Goal: Transaction & Acquisition: Purchase product/service

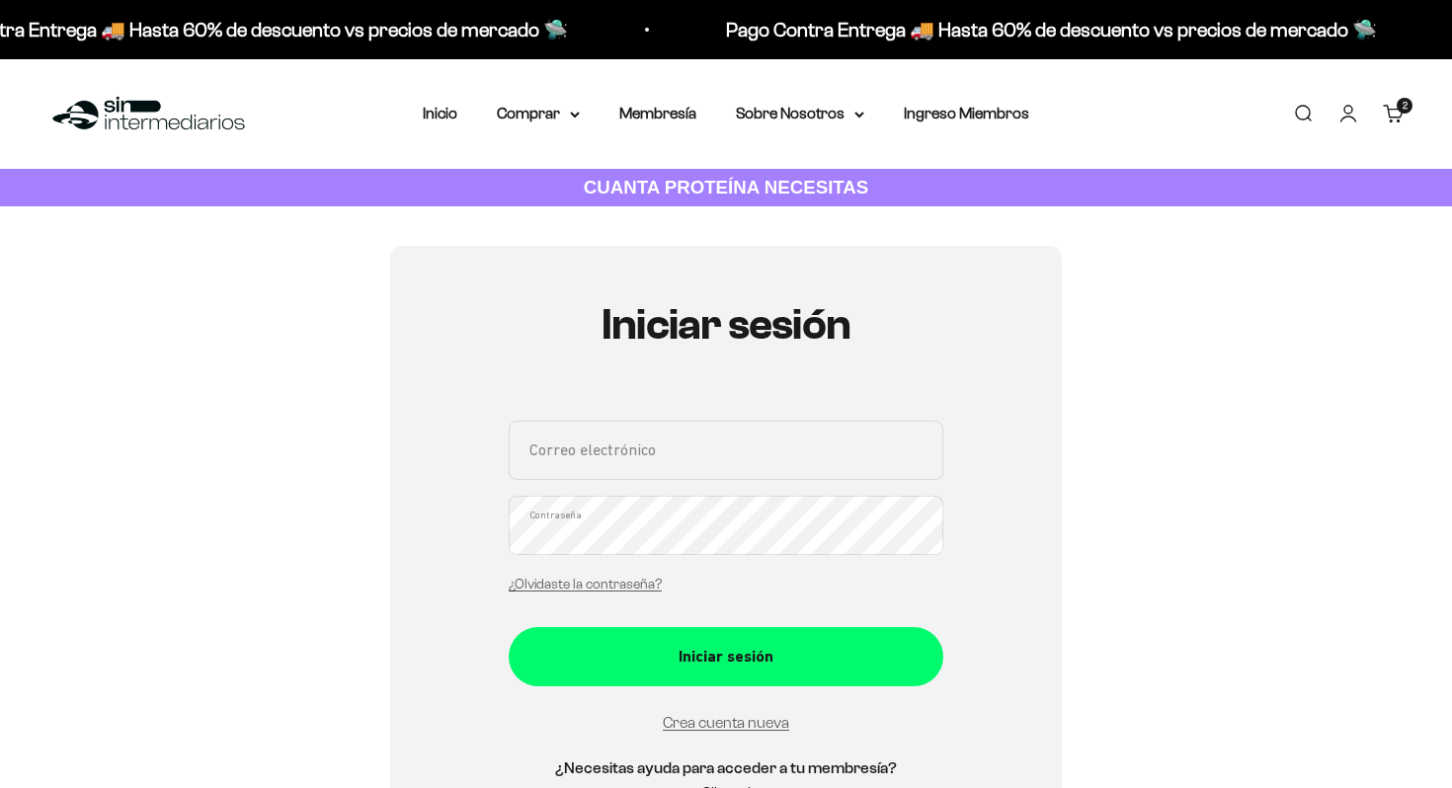
click at [654, 459] on input "Correo electrónico" at bounding box center [726, 450] width 435 height 59
type input "[EMAIL_ADDRESS][DOMAIN_NAME]"
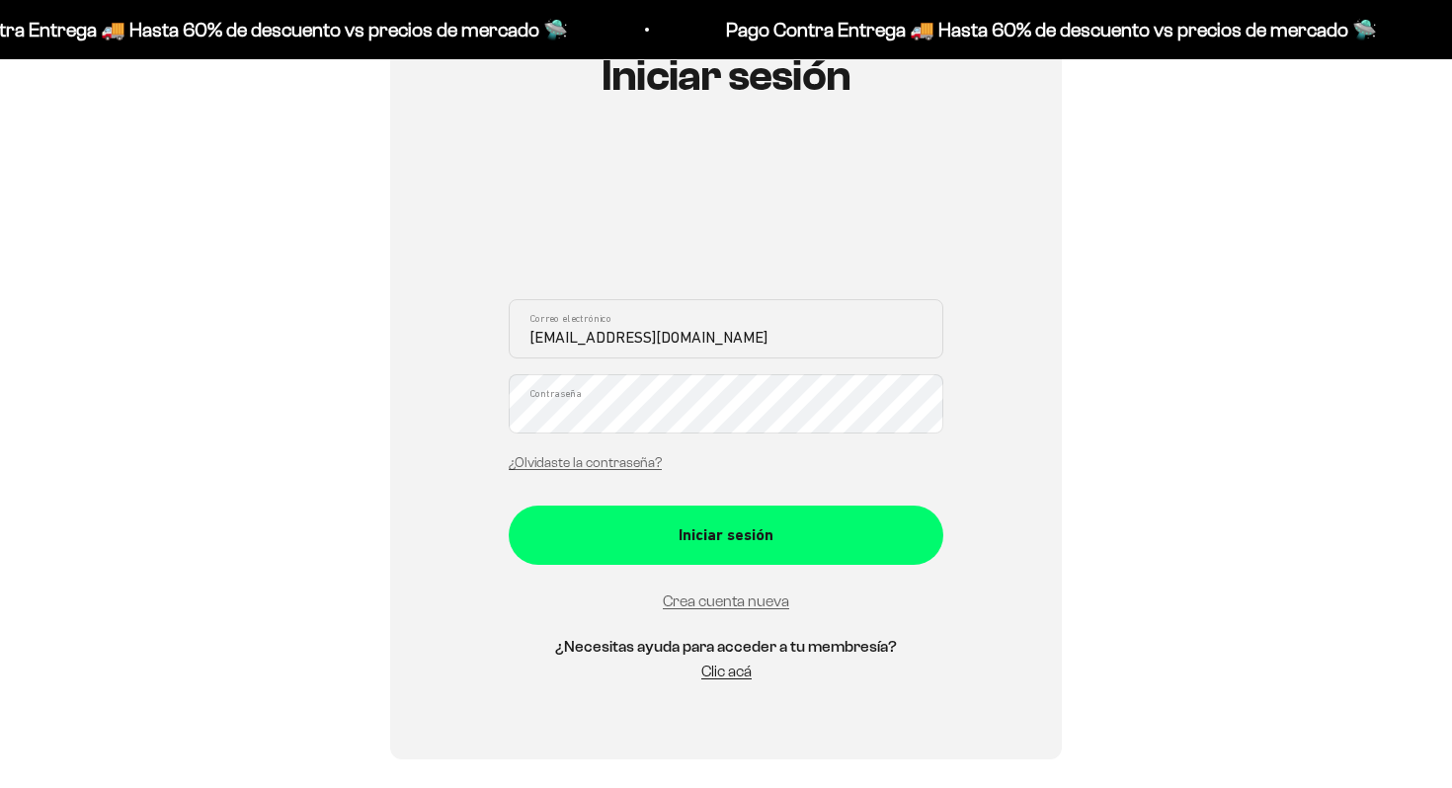
scroll to position [334, 0]
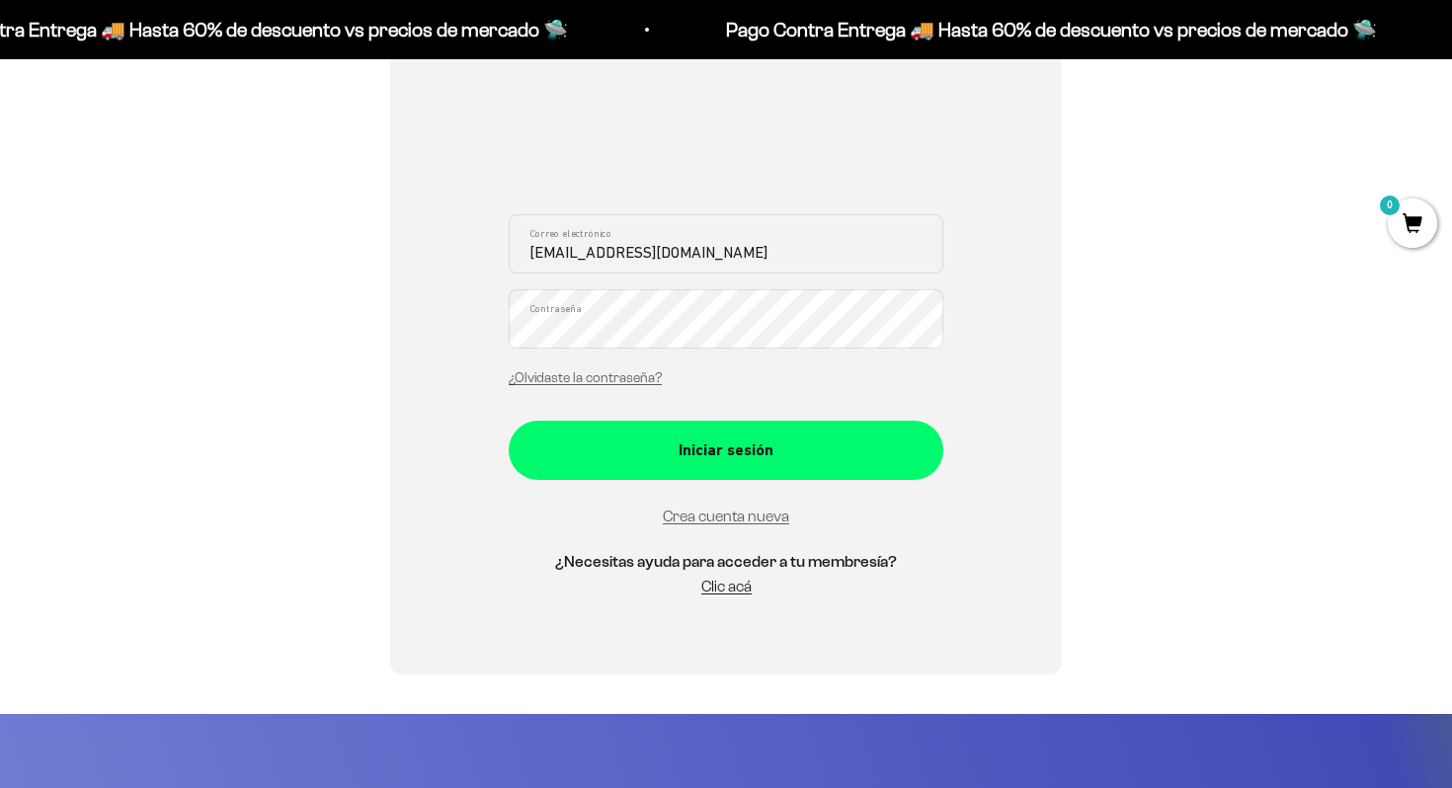
click at [345, 314] on div "Iniciar sesión [EMAIL_ADDRESS][DOMAIN_NAME] Correo electrónico Contraseña ¿Olvi…" at bounding box center [725, 293] width 1357 height 763
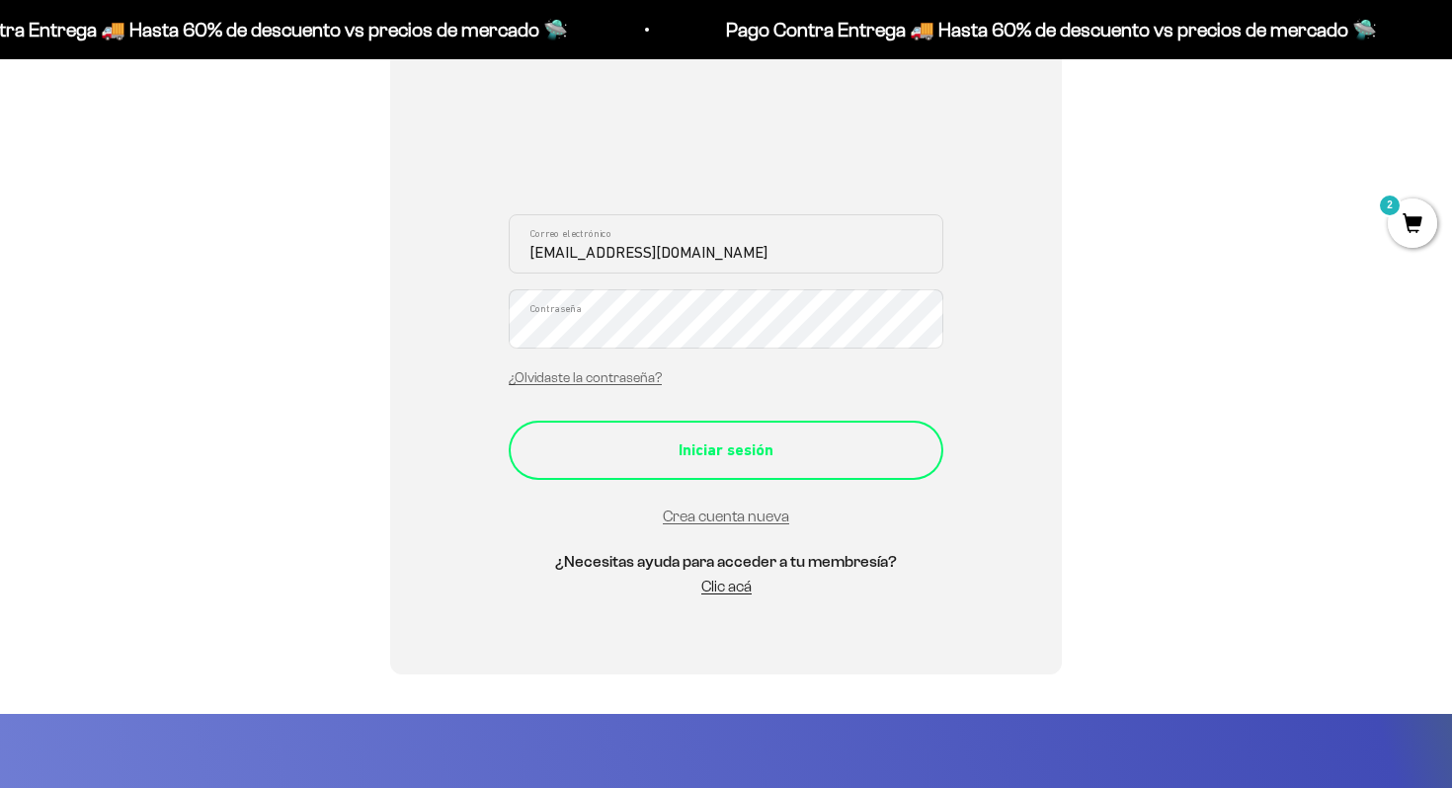
click at [562, 450] on div "Iniciar sesión" at bounding box center [726, 451] width 356 height 26
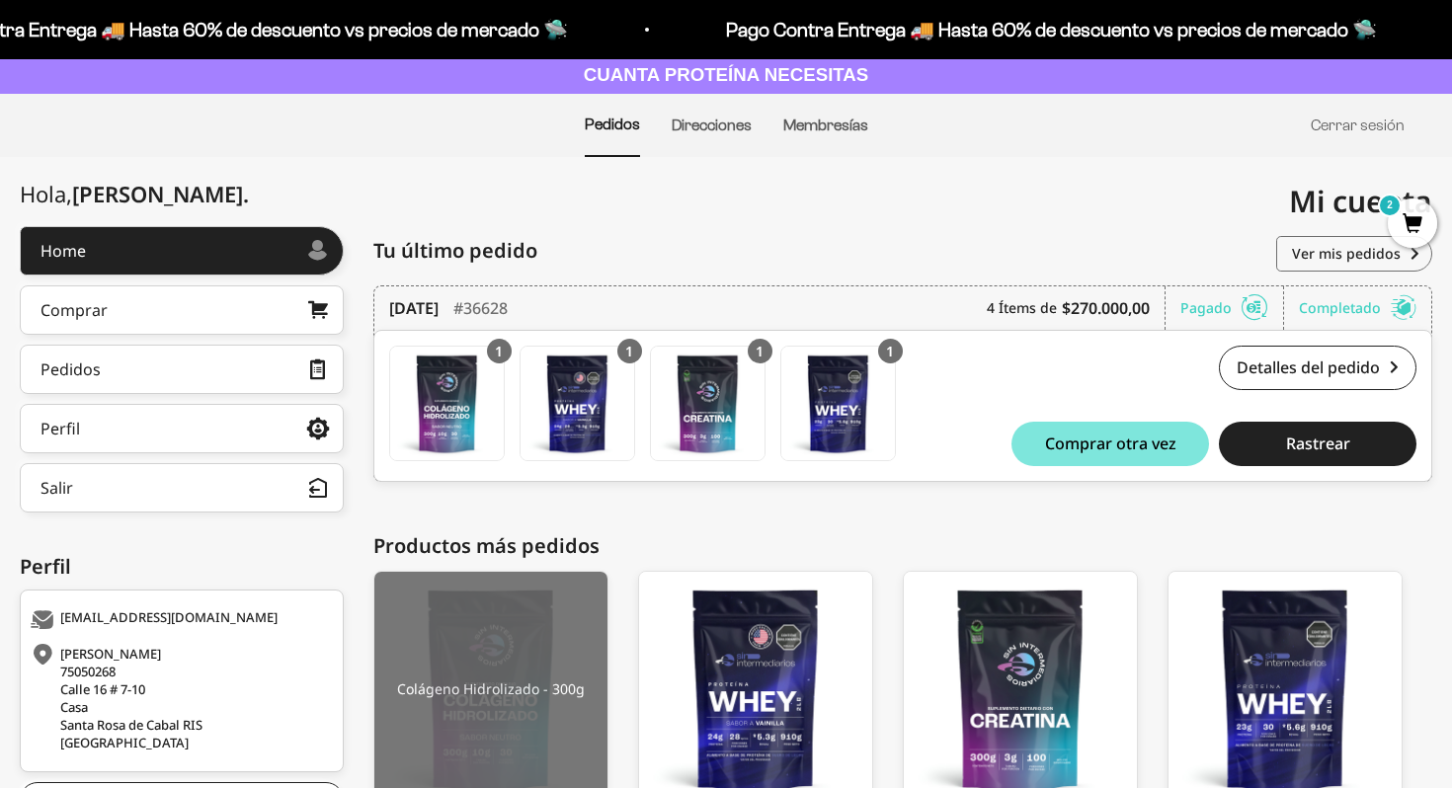
scroll to position [111, 0]
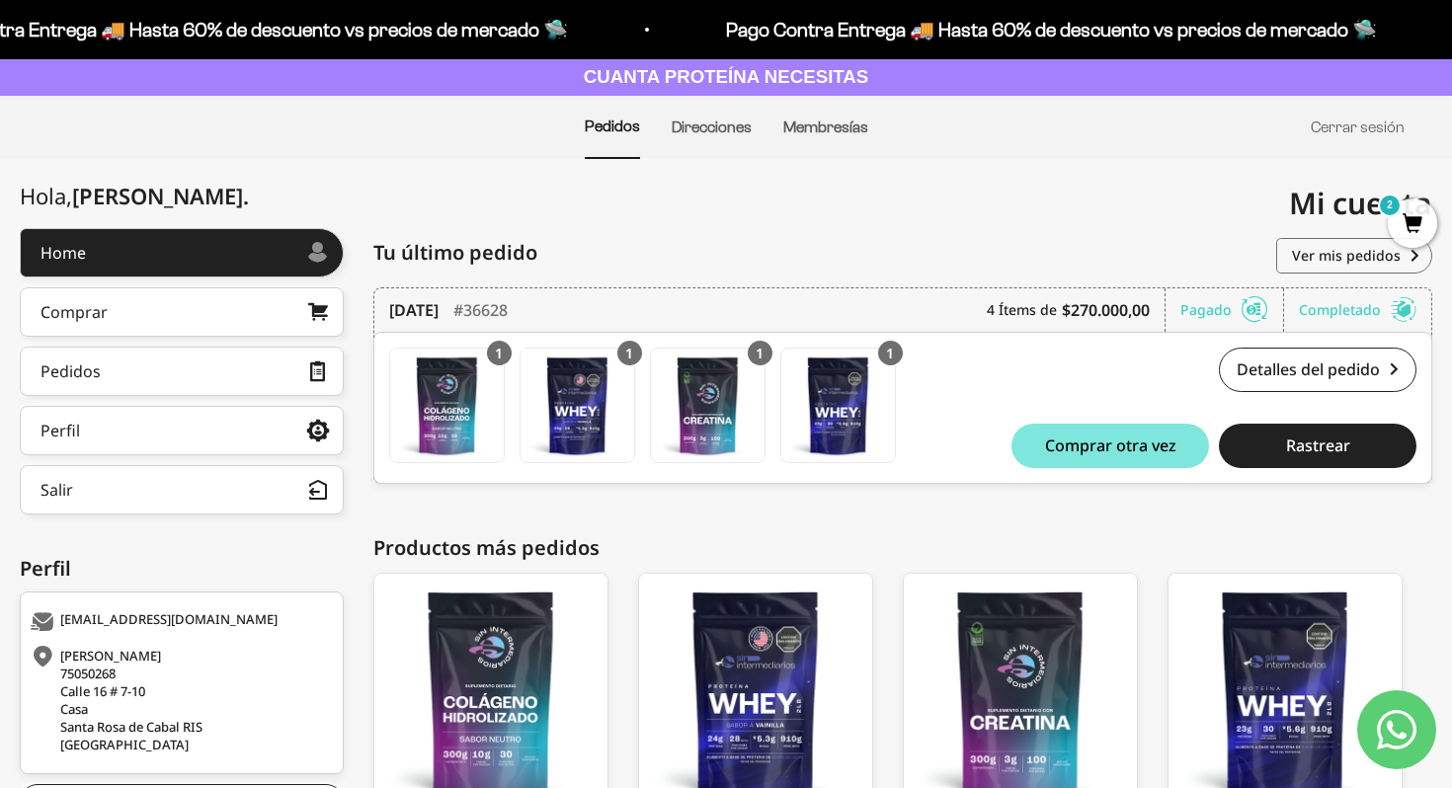
click at [1408, 213] on span "2" at bounding box center [1412, 223] width 49 height 49
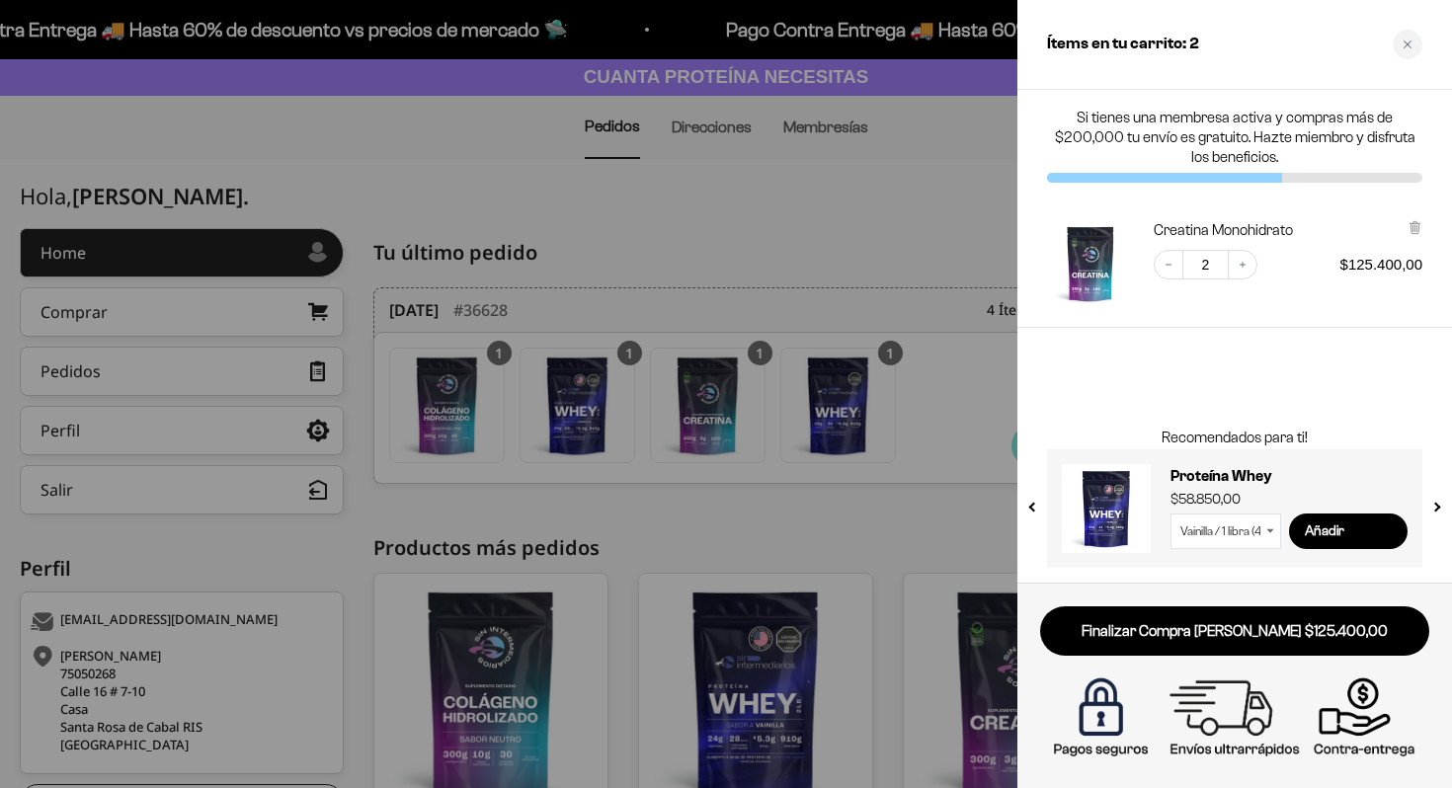
click at [741, 193] on div at bounding box center [726, 394] width 1452 height 788
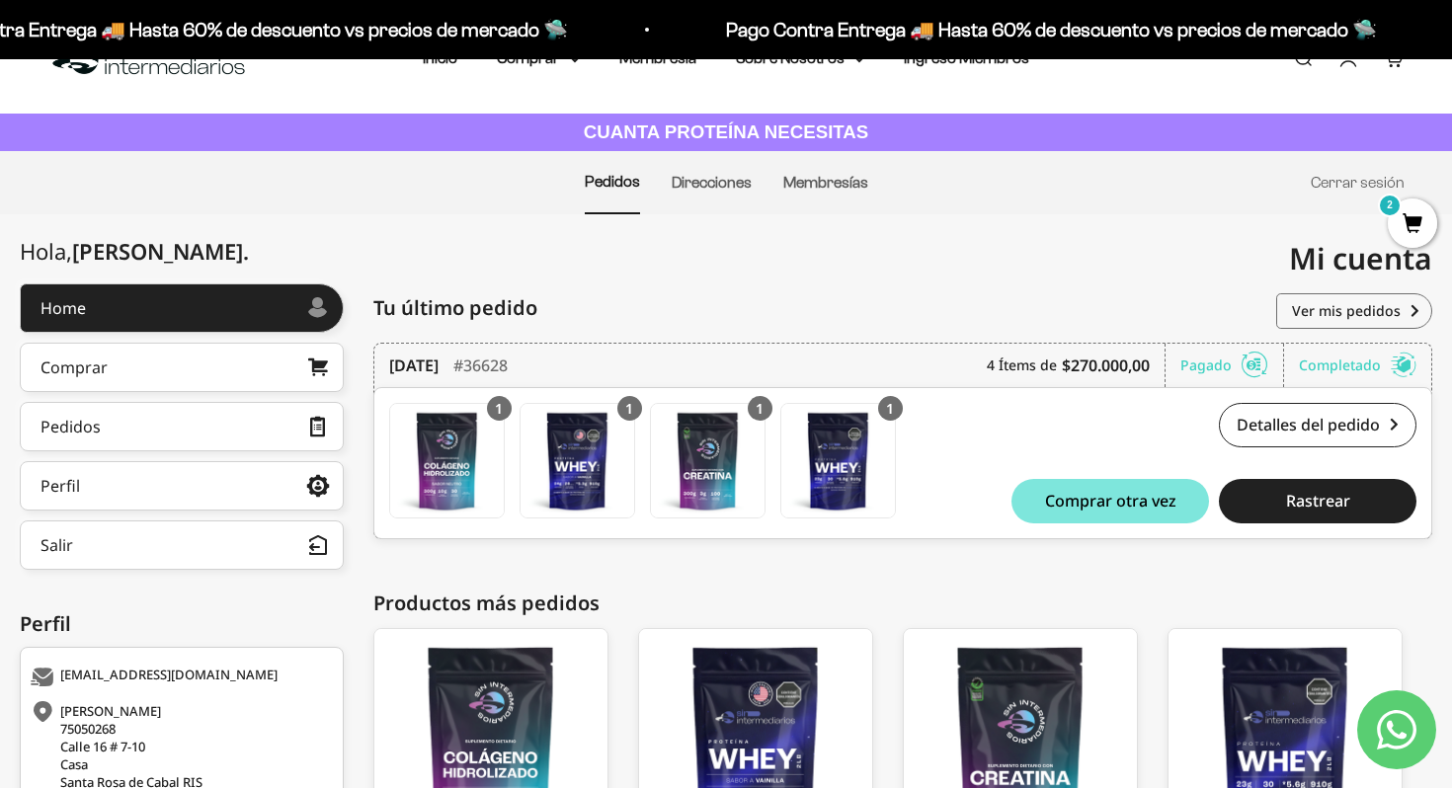
scroll to position [0, 0]
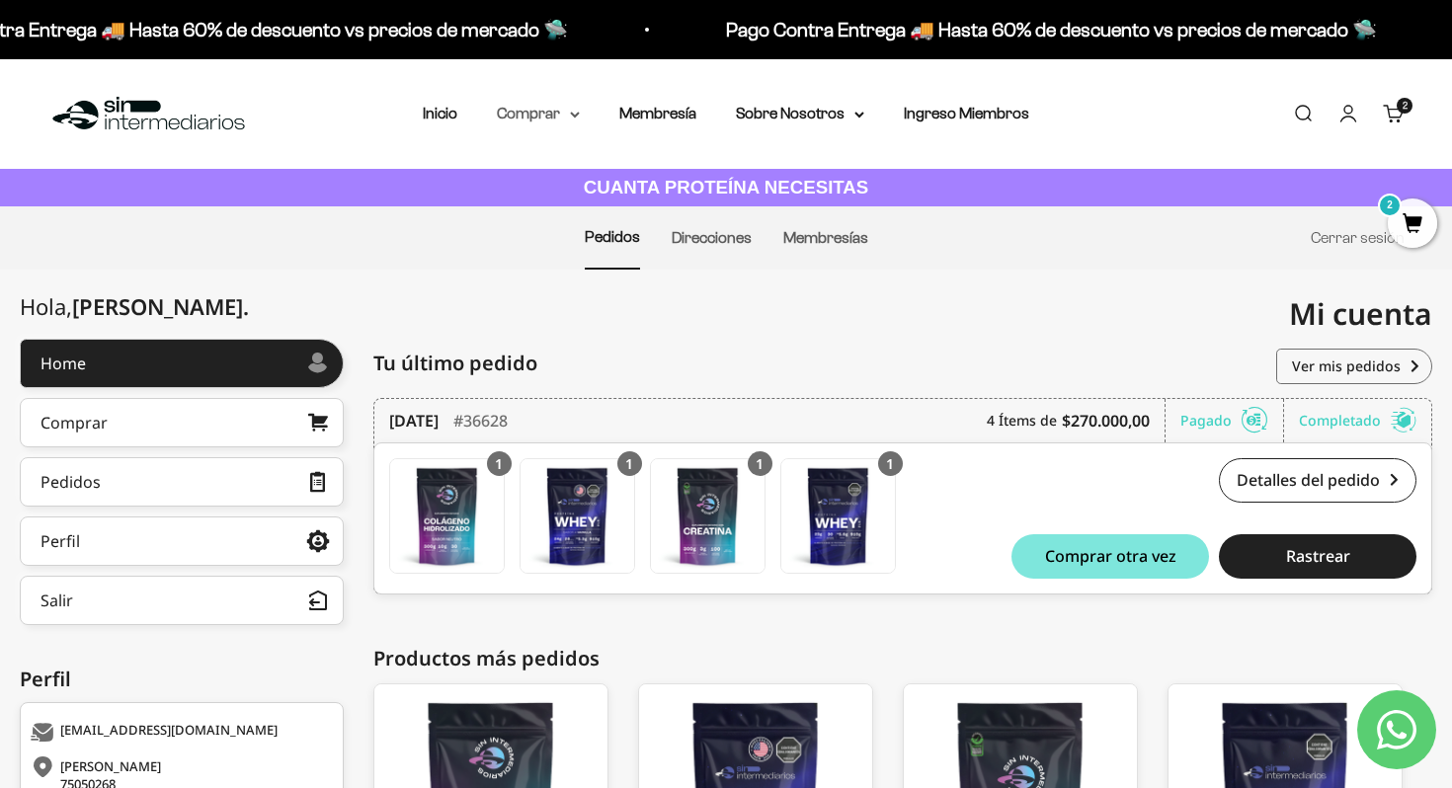
click at [528, 112] on summary "Comprar" at bounding box center [538, 114] width 83 height 26
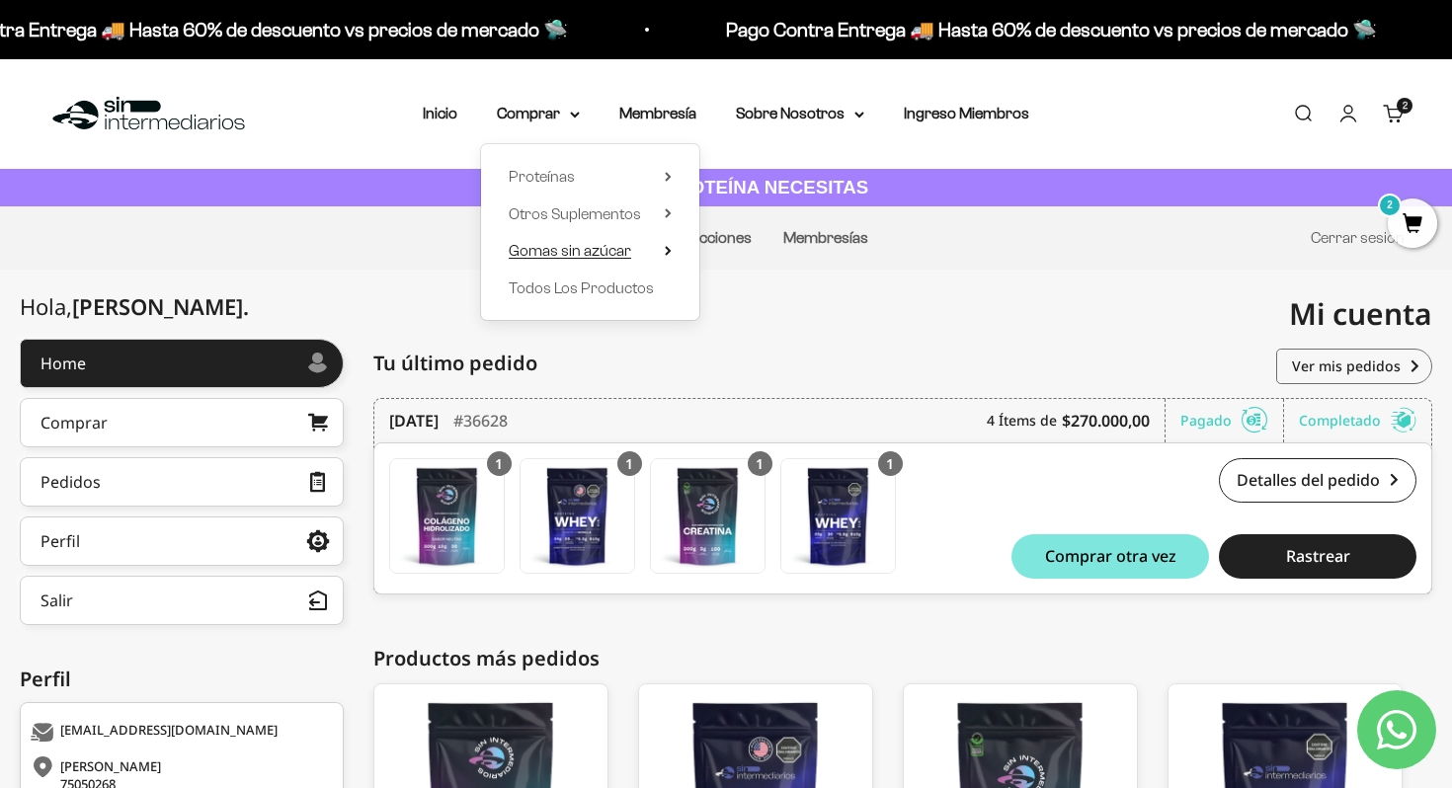
click at [580, 248] on span "Gomas sin azúcar" at bounding box center [570, 250] width 123 height 17
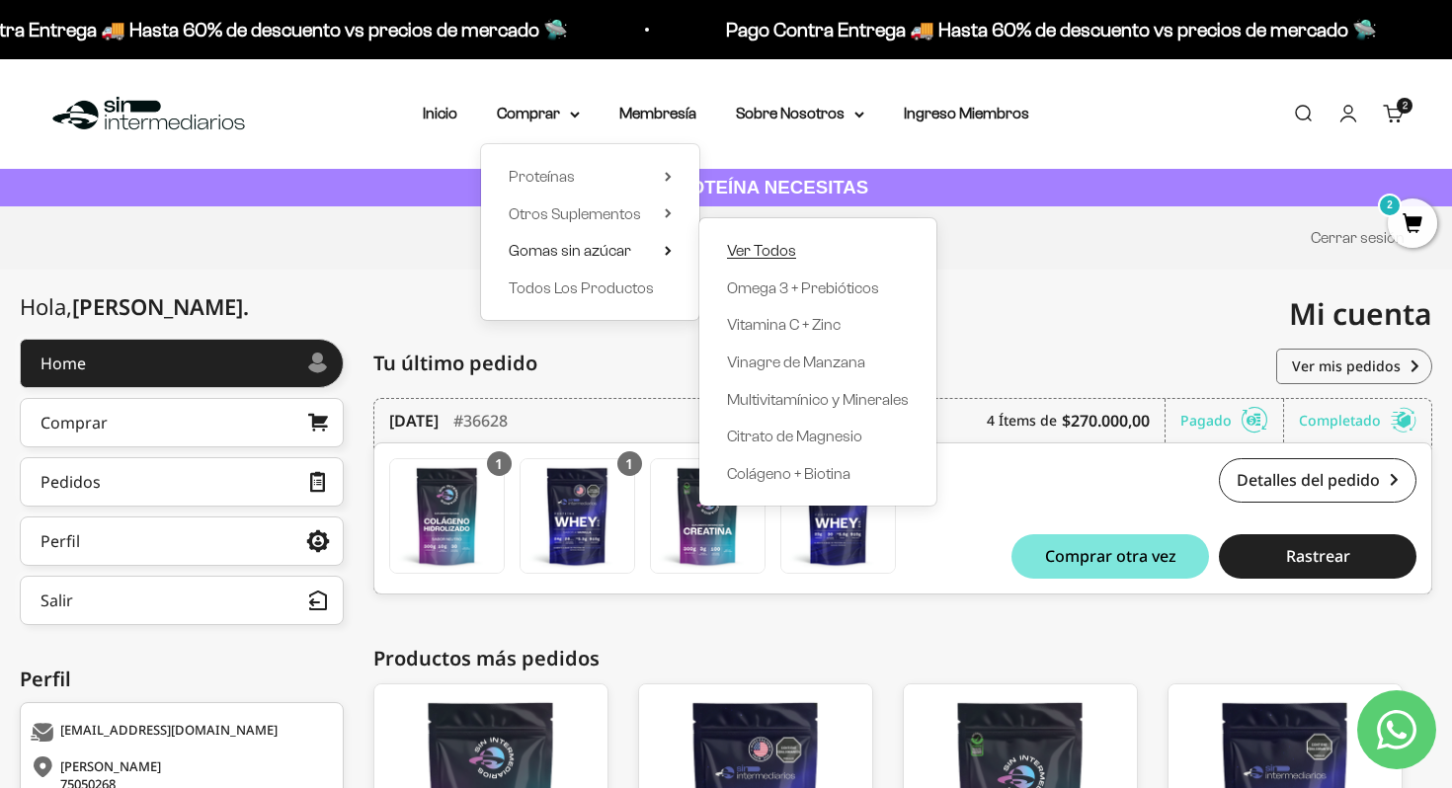
click at [766, 252] on span "Ver Todos" at bounding box center [761, 250] width 69 height 17
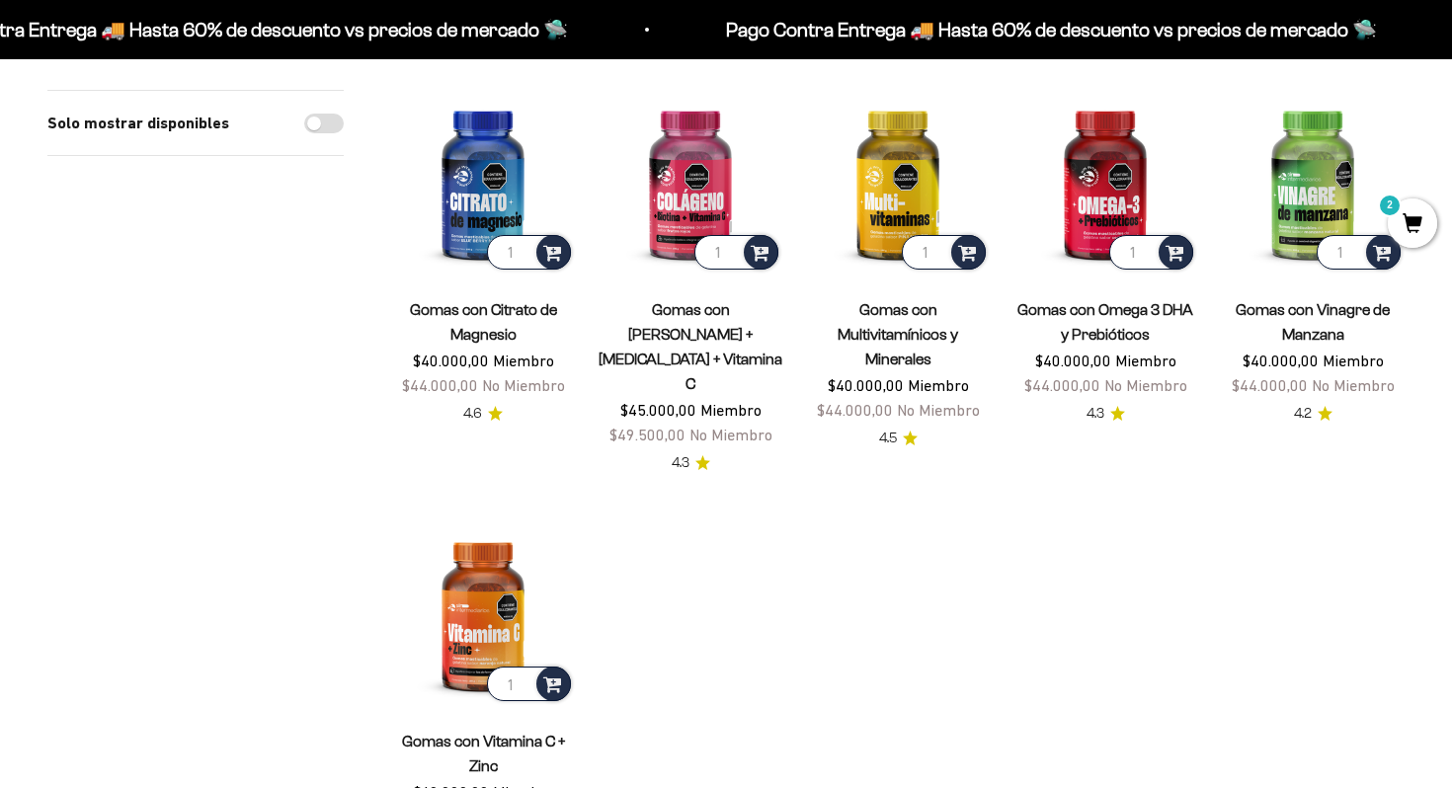
scroll to position [219, 0]
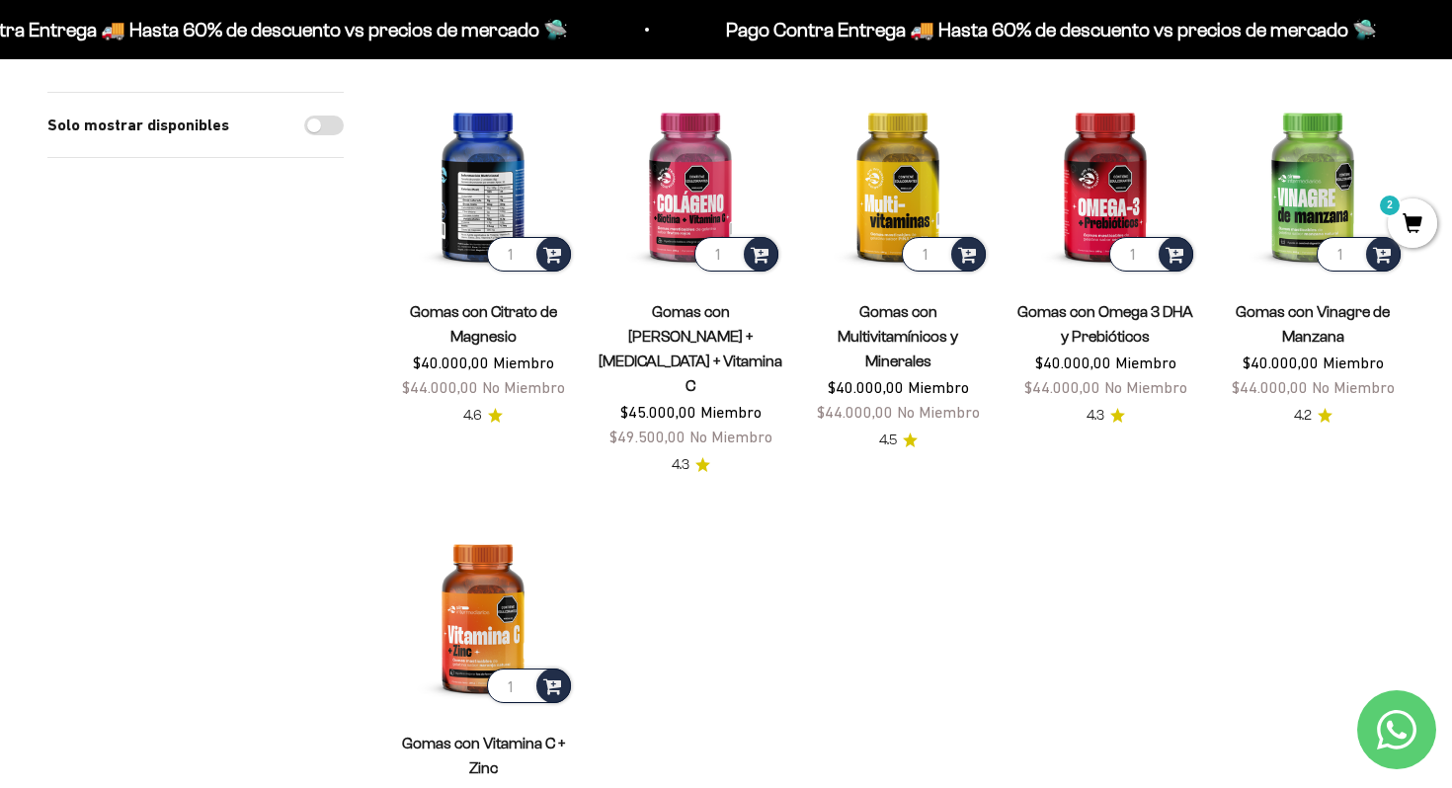
click at [491, 208] on img at bounding box center [483, 184] width 184 height 184
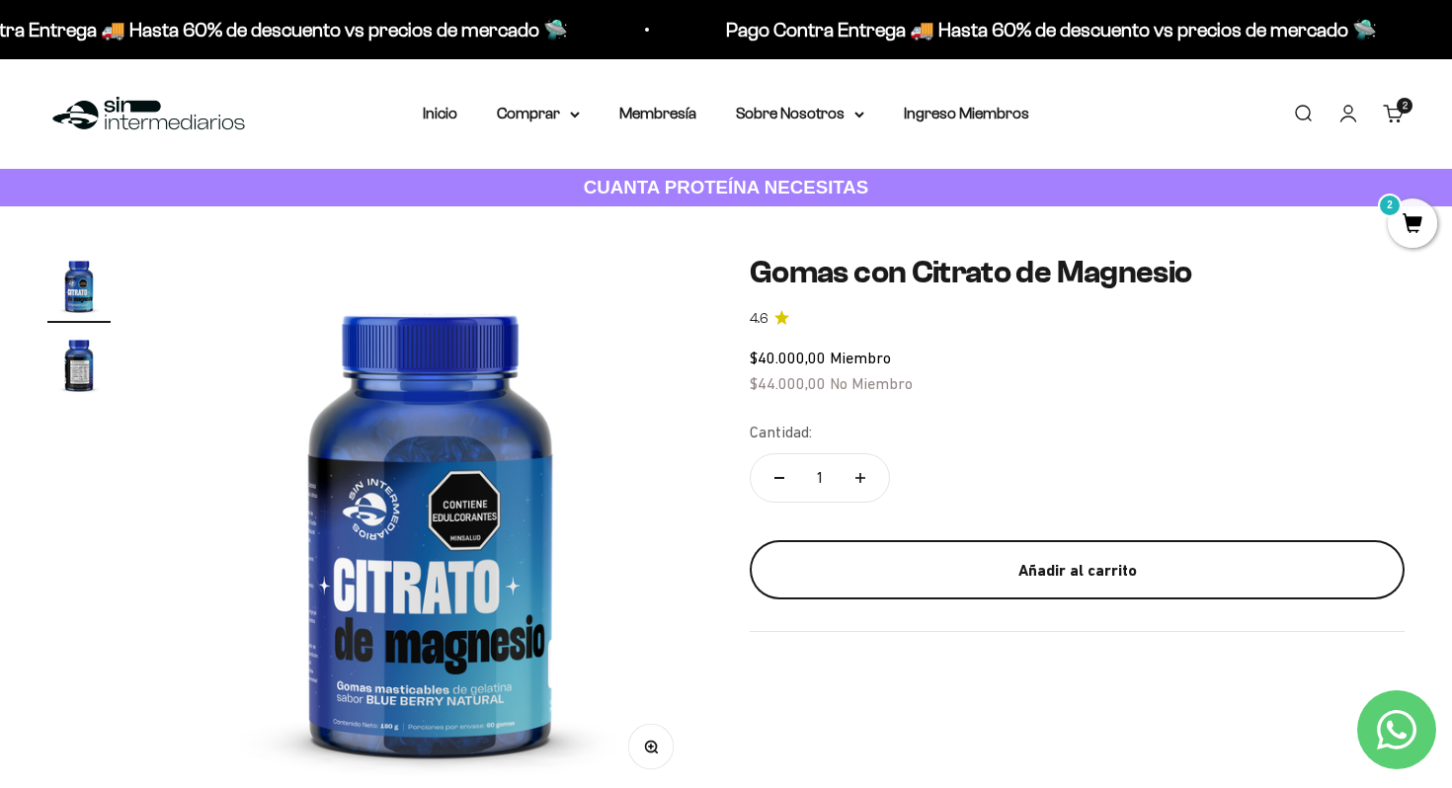
click at [846, 573] on div "Añadir al carrito" at bounding box center [1077, 571] width 576 height 26
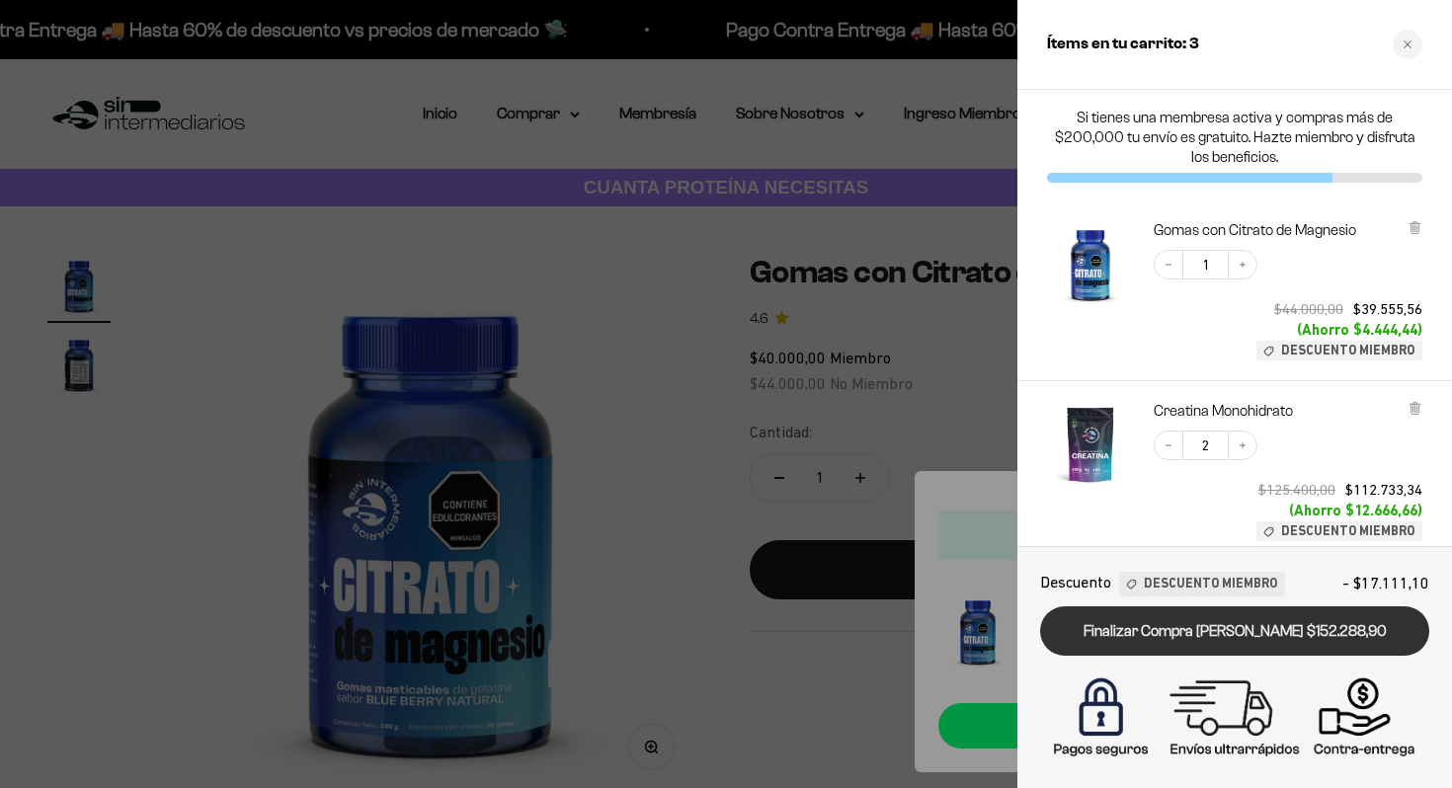
click at [1228, 633] on link "Finalizar Compra Segura $152.288,90" at bounding box center [1234, 632] width 389 height 50
